Goal: Information Seeking & Learning: Learn about a topic

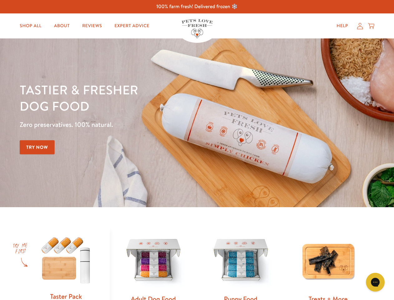
click at [197, 150] on div "Tastier & fresher dog food Zero preservatives. 100% natural. Try Now" at bounding box center [138, 123] width 237 height 82
click at [376, 282] on icon "Open gorgias live chat" at bounding box center [376, 282] width 6 height 6
